Goal: Check status: Check status

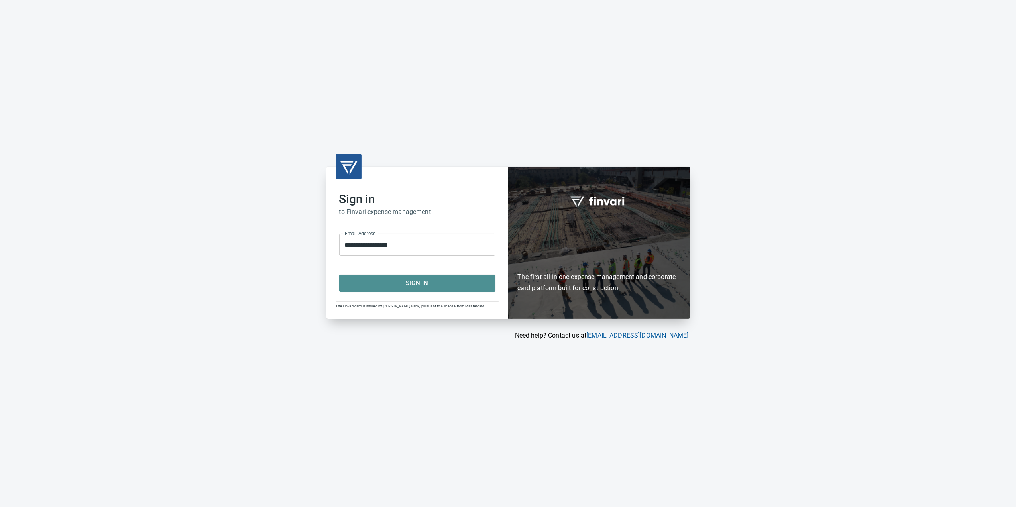
click at [442, 285] on span "Sign In" at bounding box center [417, 283] width 139 height 10
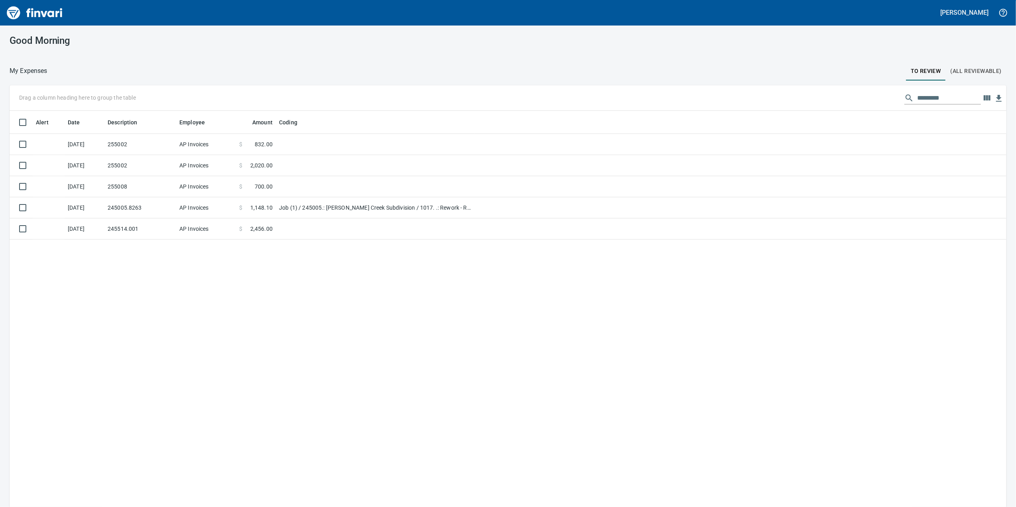
scroll to position [411, 981]
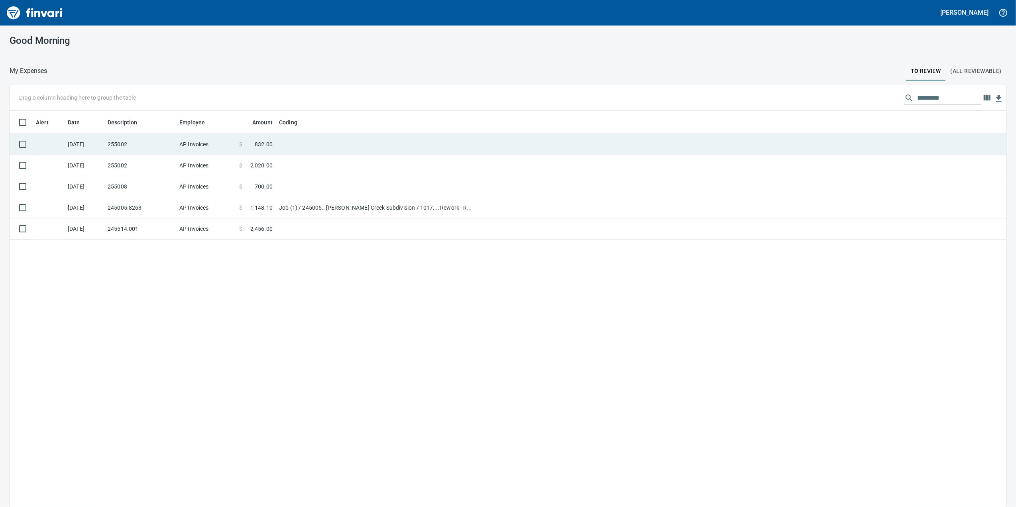
click at [282, 143] on td at bounding box center [375, 144] width 199 height 21
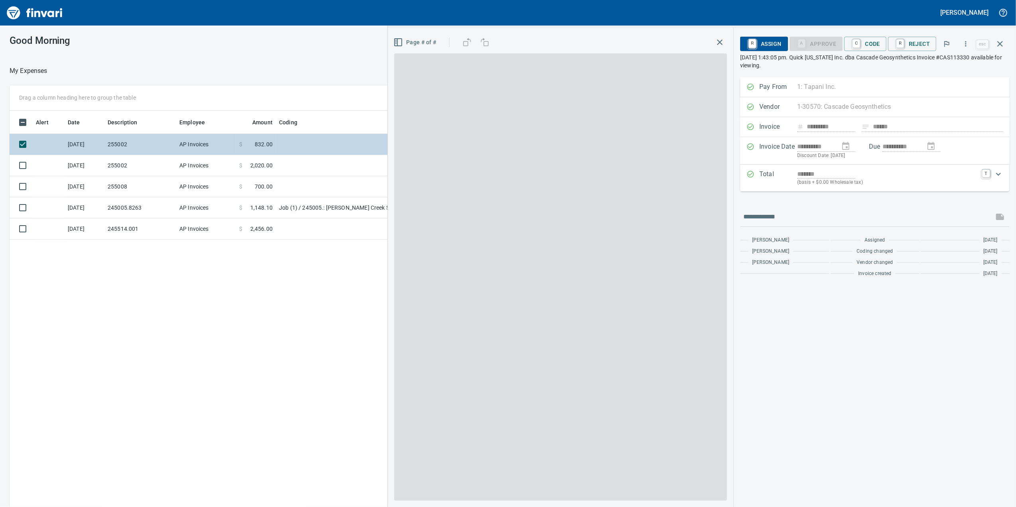
scroll to position [411, 781]
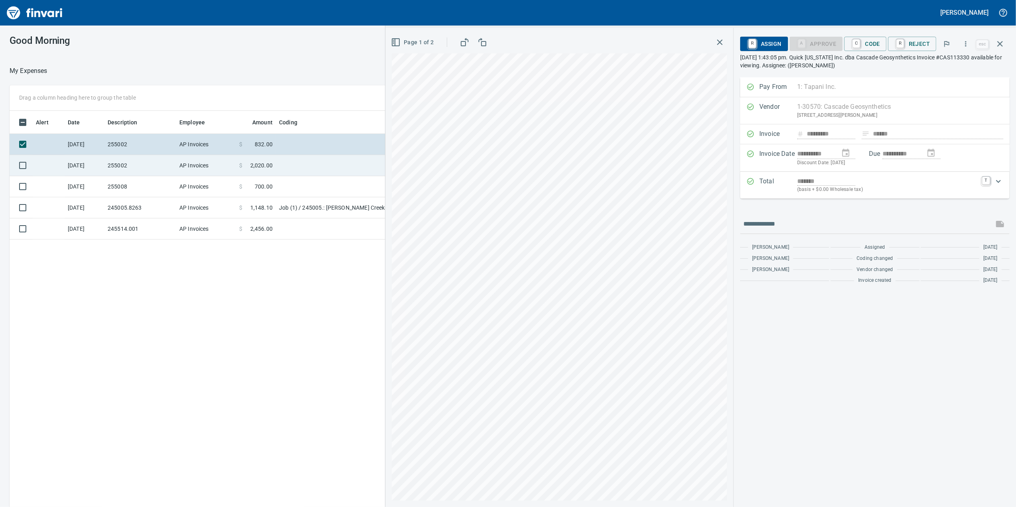
click at [260, 166] on span "2,020.00" at bounding box center [261, 165] width 22 height 8
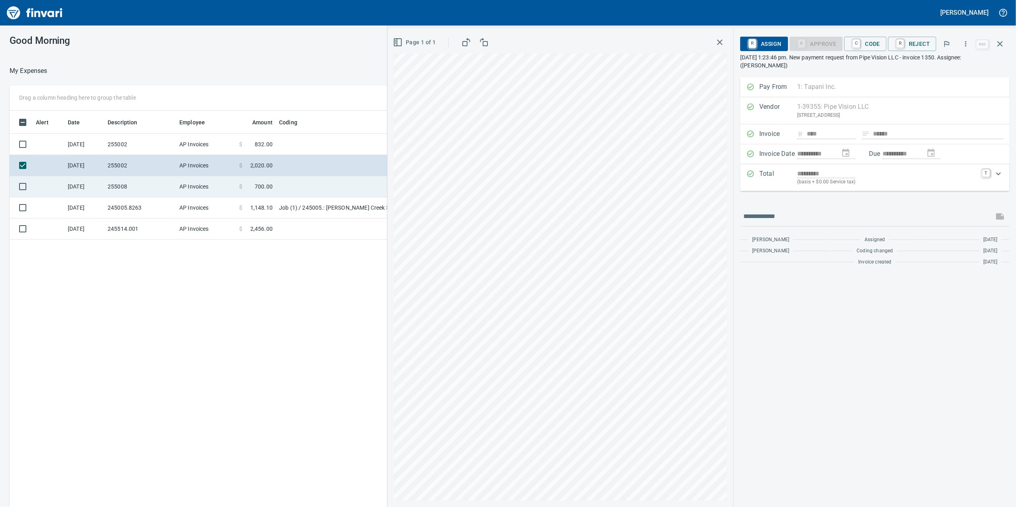
click at [254, 188] on span at bounding box center [248, 187] width 12 height 8
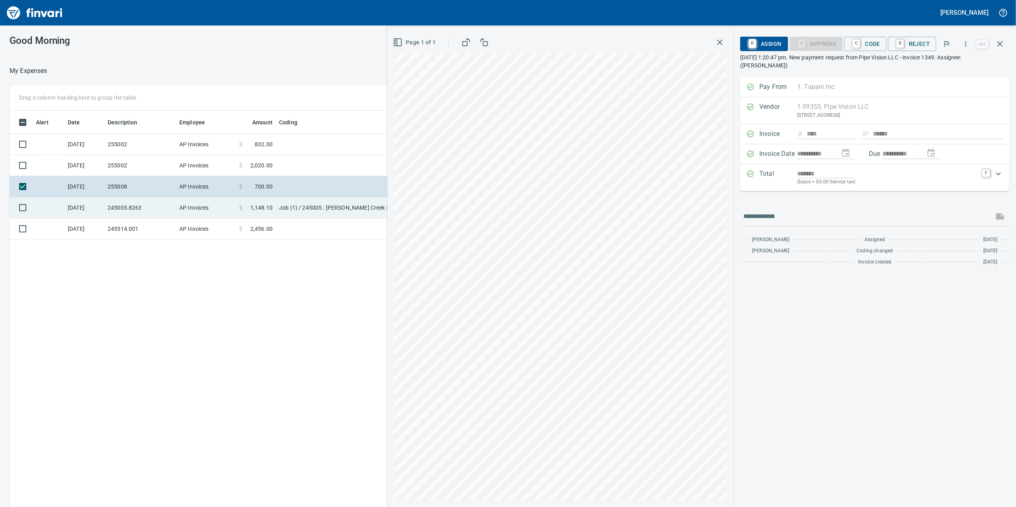
click at [269, 214] on td "$ 1,148.10" at bounding box center [256, 207] width 40 height 21
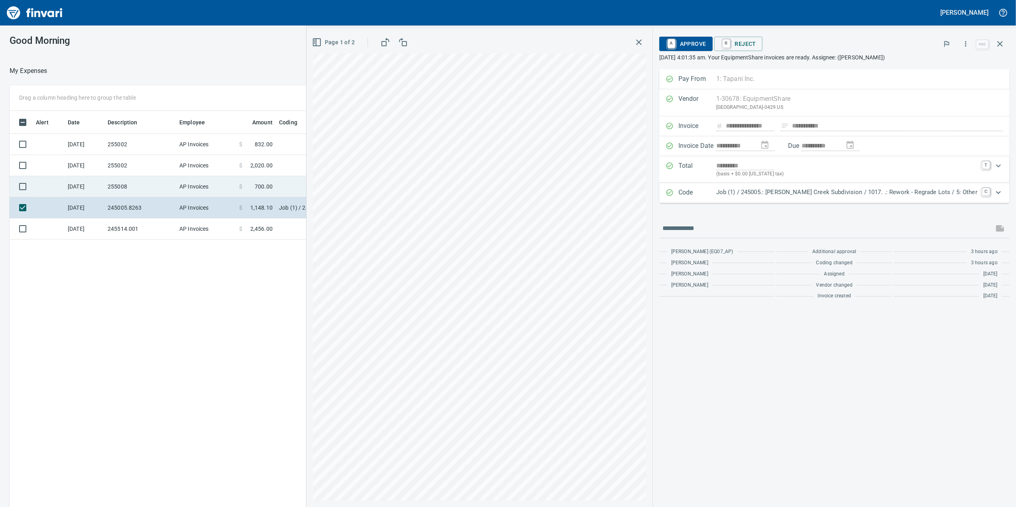
click at [225, 191] on td "AP Invoices" at bounding box center [206, 186] width 60 height 21
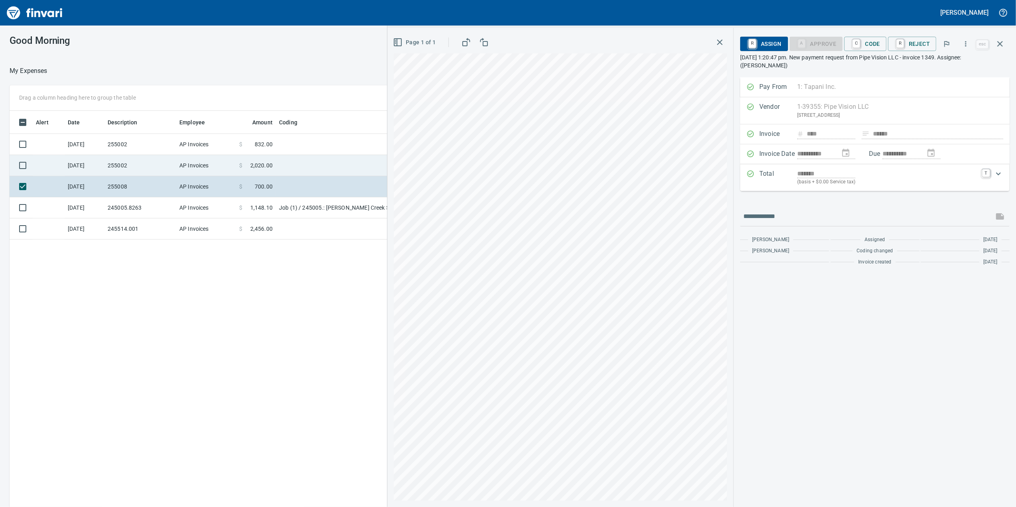
click at [211, 167] on td "AP Invoices" at bounding box center [206, 165] width 60 height 21
